Goal: Information Seeking & Learning: Understand process/instructions

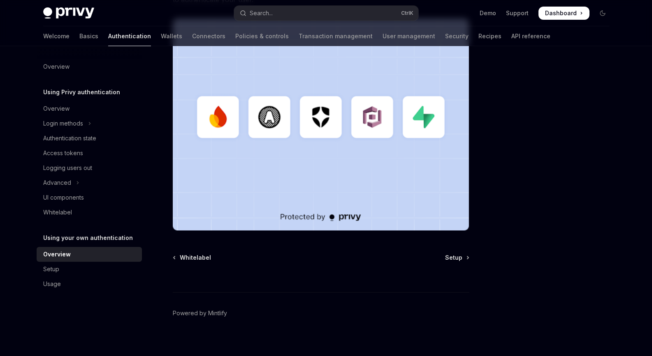
scroll to position [241, 0]
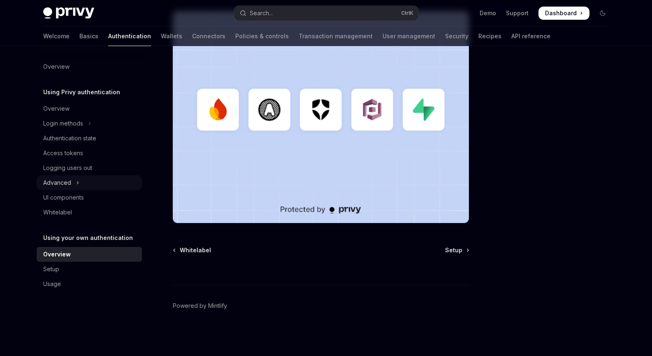
click at [79, 184] on button "Advanced" at bounding box center [89, 182] width 105 height 15
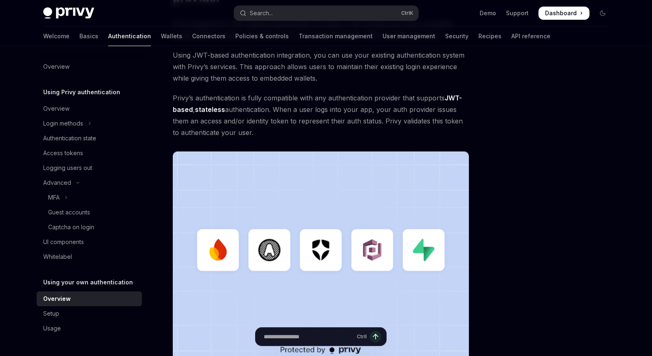
scroll to position [21, 0]
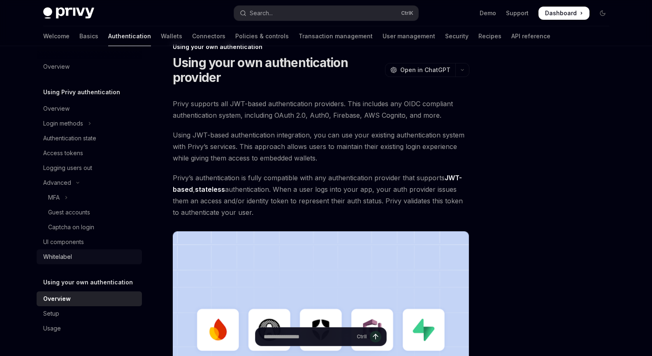
click at [103, 255] on div "Whitelabel" at bounding box center [90, 257] width 94 height 10
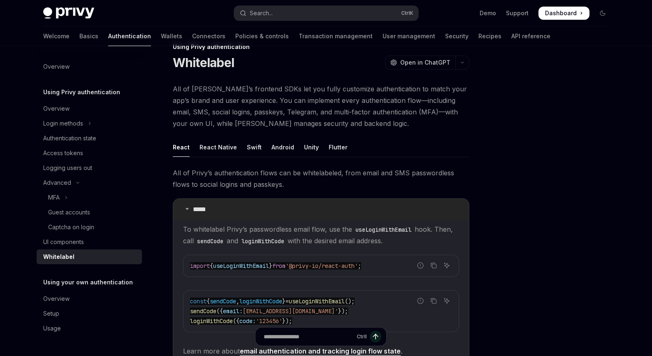
type textarea "*"
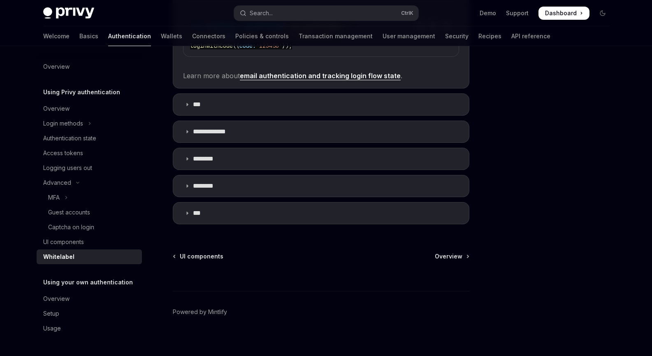
scroll to position [298, 0]
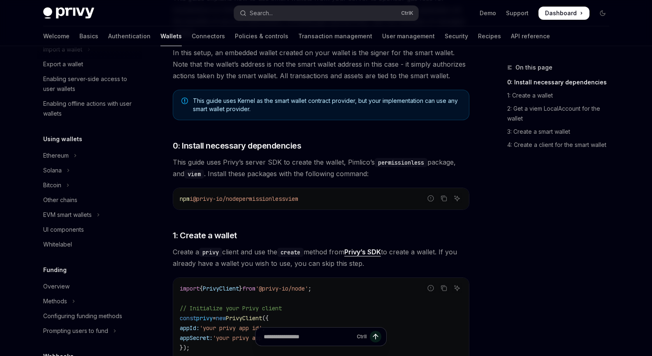
scroll to position [114, 0]
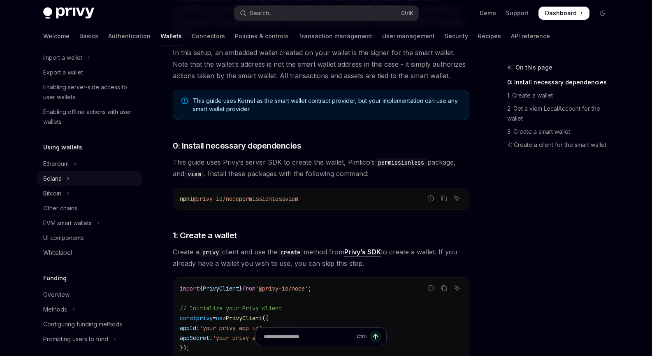
click at [66, 178] on button "Solana" at bounding box center [89, 178] width 105 height 15
type textarea "*"
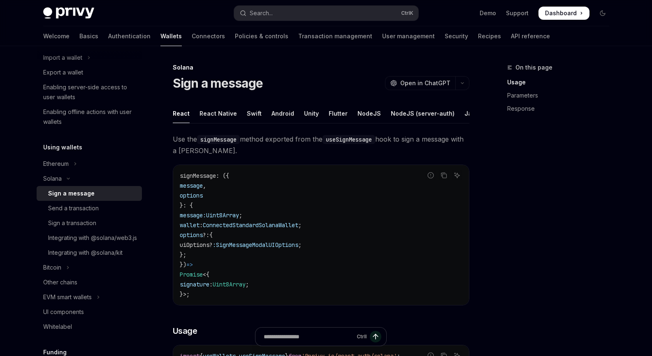
drag, startPoint x: 66, startPoint y: 179, endPoint x: 141, endPoint y: 146, distance: 81.8
click at [141, 145] on div "Wallets overview Chain support Embedded wallets Create a wallet Get a wallet Up…" at bounding box center [96, 201] width 119 height 310
drag, startPoint x: 156, startPoint y: 183, endPoint x: 157, endPoint y: 195, distance: 12.0
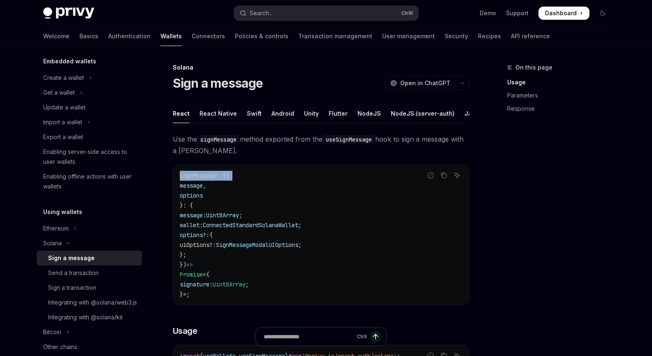
scroll to position [21, 0]
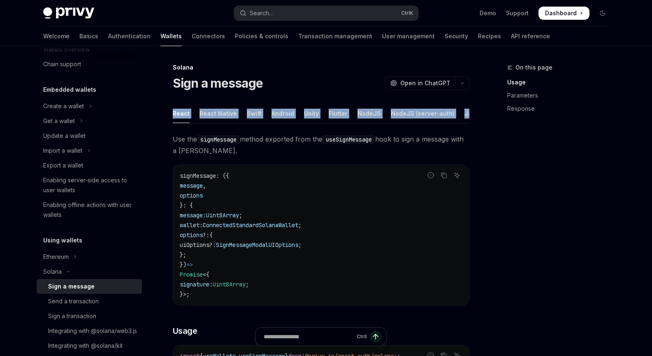
drag, startPoint x: 156, startPoint y: 131, endPoint x: 161, endPoint y: 118, distance: 13.9
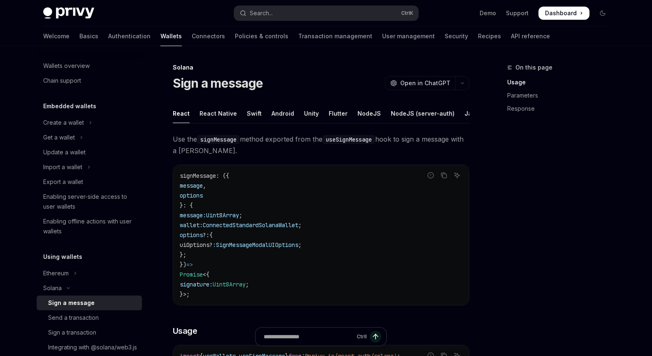
scroll to position [0, 0]
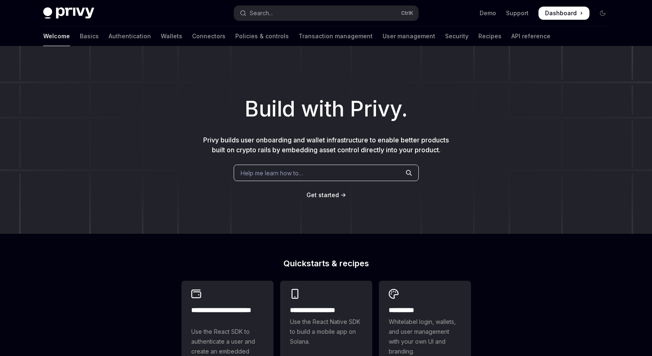
scroll to position [215, 0]
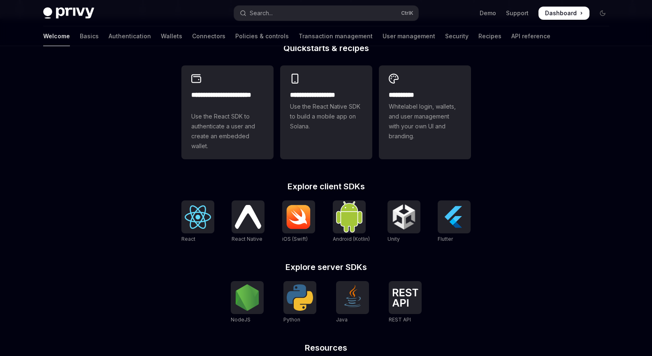
click at [509, 109] on div "**********" at bounding box center [326, 140] width 652 height 618
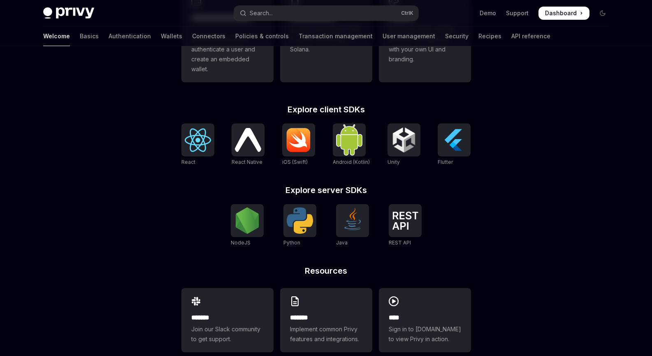
scroll to position [297, 0]
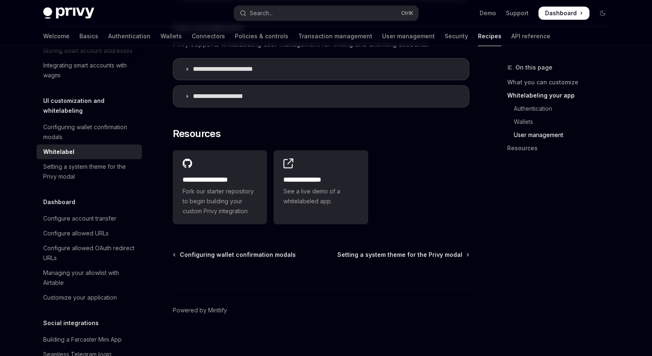
scroll to position [1115, 0]
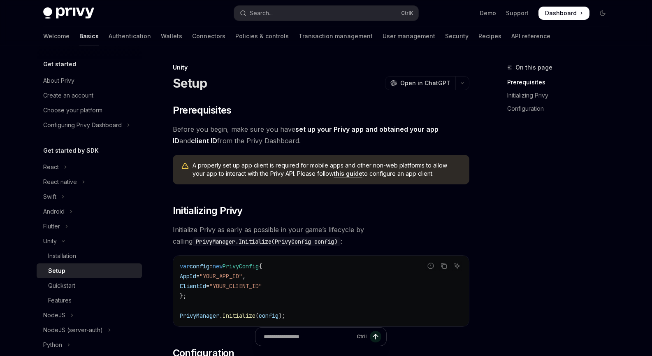
drag, startPoint x: 487, startPoint y: 160, endPoint x: 496, endPoint y: 229, distance: 70.1
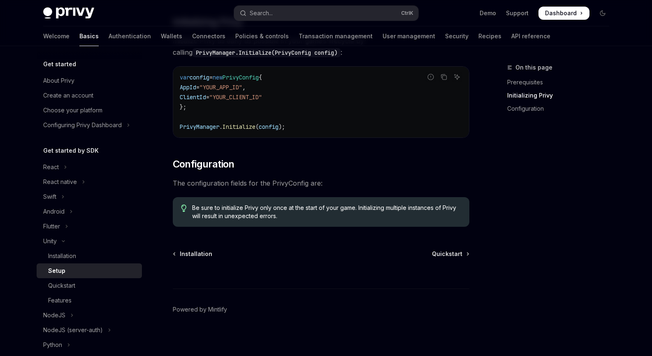
scroll to position [193, 0]
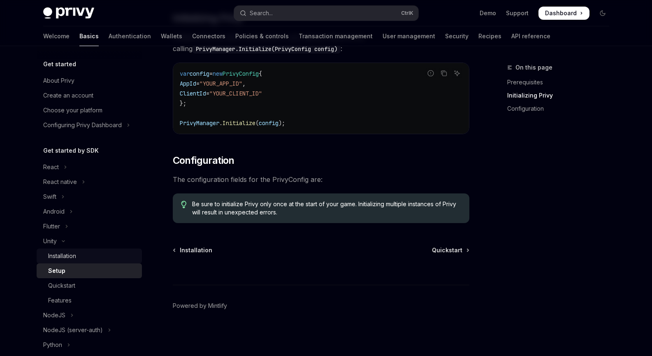
click at [93, 260] on div "Installation" at bounding box center [92, 256] width 89 height 10
type textarea "*"
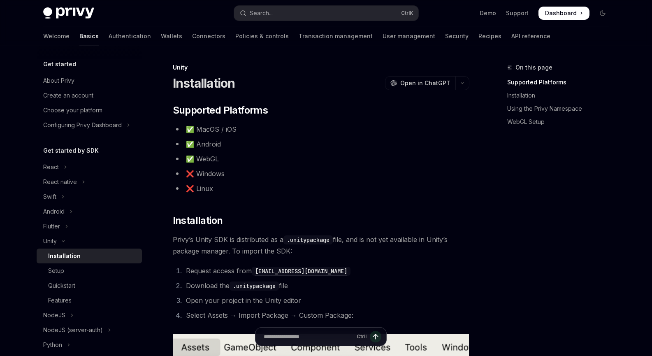
click at [214, 164] on li "✅ WebGL" at bounding box center [321, 159] width 297 height 12
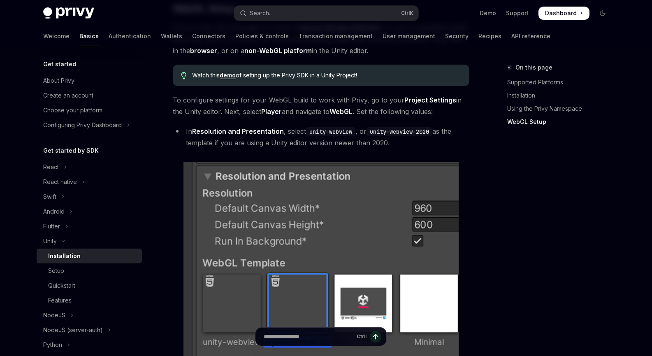
scroll to position [775, 0]
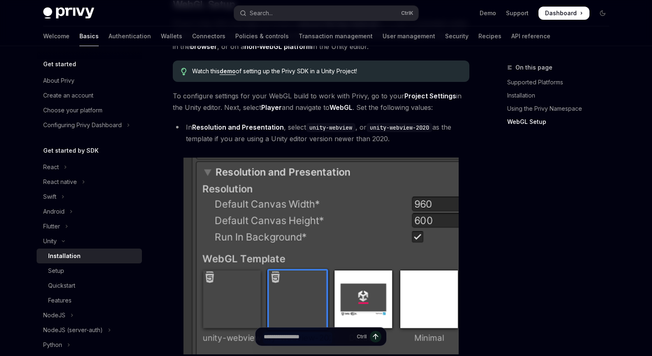
drag, startPoint x: 475, startPoint y: 205, endPoint x: 475, endPoint y: 257, distance: 52.3
drag, startPoint x: 479, startPoint y: 220, endPoint x: 480, endPoint y: 226, distance: 6.2
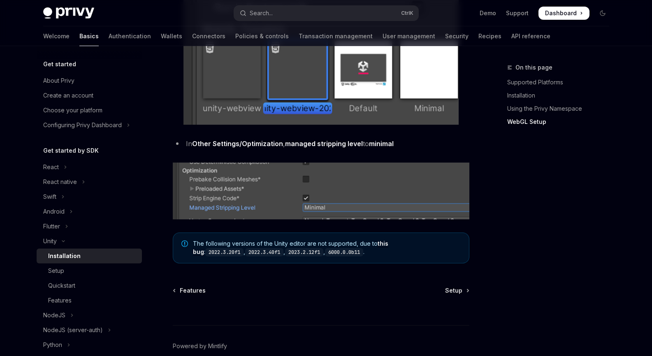
scroll to position [1009, 0]
